Goal: Information Seeking & Learning: Learn about a topic

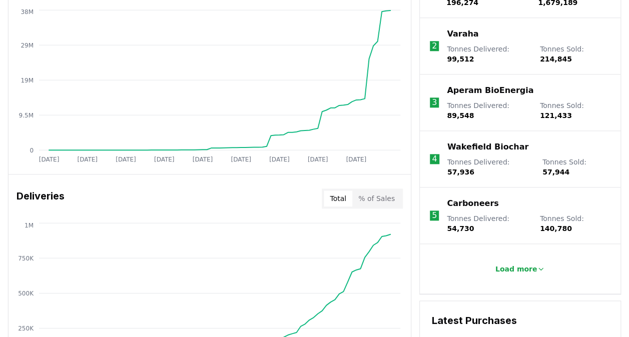
scroll to position [451, 0]
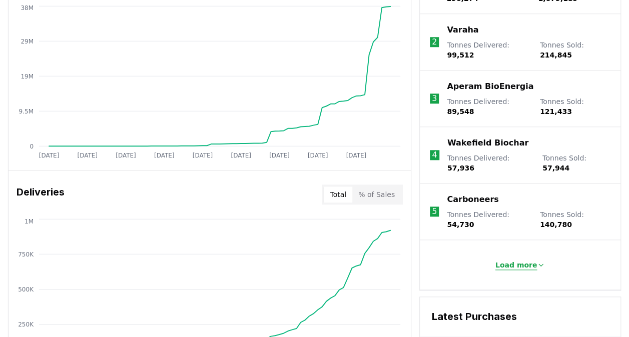
click at [528, 260] on p "Load more" at bounding box center [517, 265] width 42 height 10
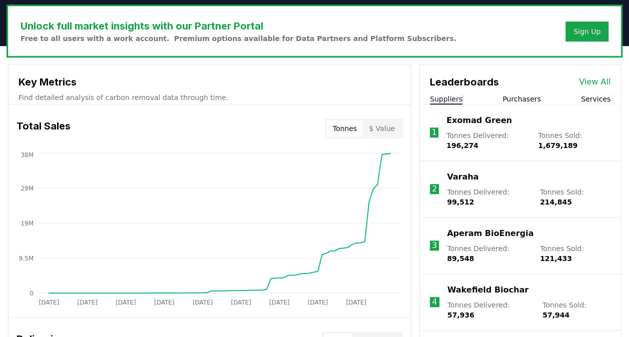
scroll to position [300, 0]
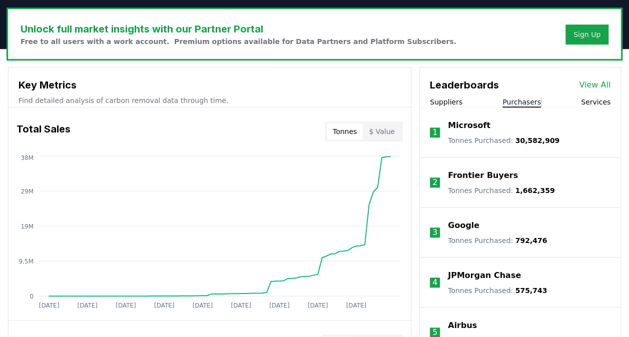
click at [532, 104] on button "Purchasers" at bounding box center [522, 102] width 39 height 10
click at [601, 102] on button "Services" at bounding box center [596, 102] width 30 height 10
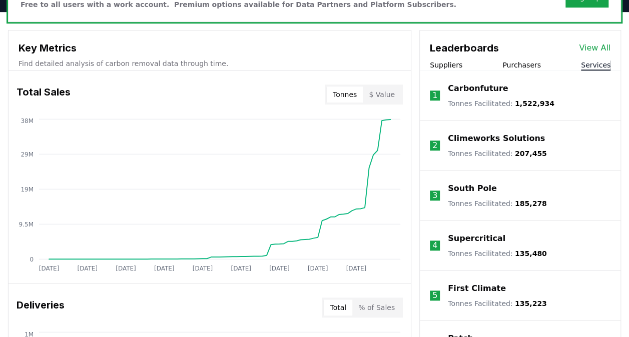
scroll to position [350, 0]
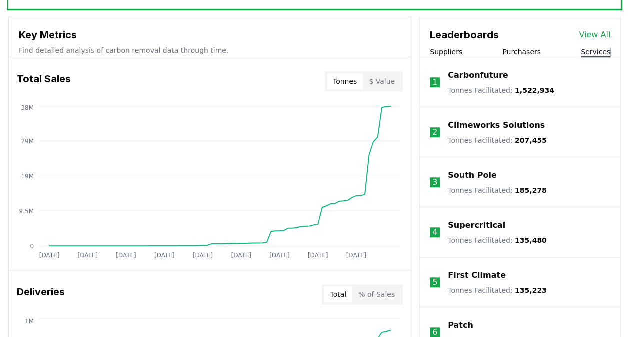
click at [488, 76] on p "Carbonfuture" at bounding box center [478, 76] width 60 height 12
